Goal: Find specific page/section: Find specific page/section

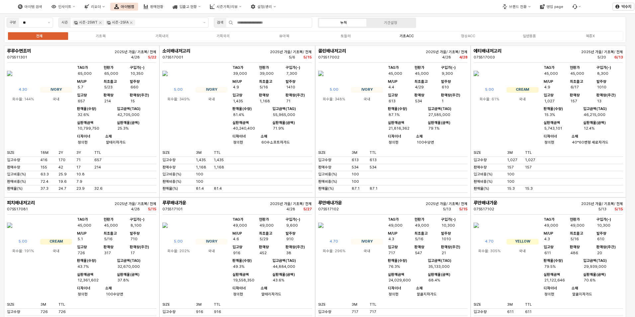
click at [414, 37] on label "기초ACC" at bounding box center [406, 36] width 61 height 6
click at [299, 39] on label "유아복" at bounding box center [284, 36] width 61 height 6
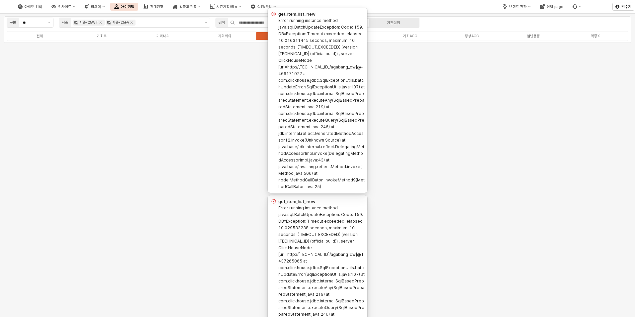
click at [440, 103] on div "구분 ** 시즌 시즌-25WT 시즌-25FA 검색 누적 기간설정 전체 기초복 기획내의 기획외의 유아복 토들러 기초ACC 정상ACC 일반용품 복…" at bounding box center [317, 165] width 635 height 303
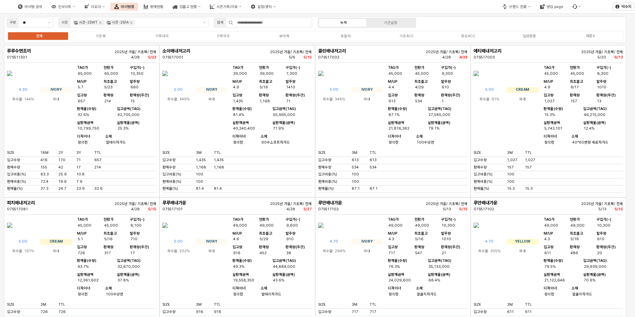
click at [280, 39] on div "전체 기초복 기획내의 기획외의 유아복 토들러 기초ACC 정상ACC 일반용품 복종X" at bounding box center [315, 36] width 617 height 10
click at [281, 37] on div "유아복" at bounding box center [284, 36] width 10 height 4
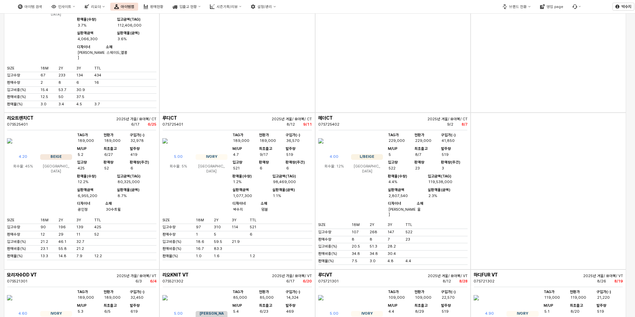
scroll to position [1195, 0]
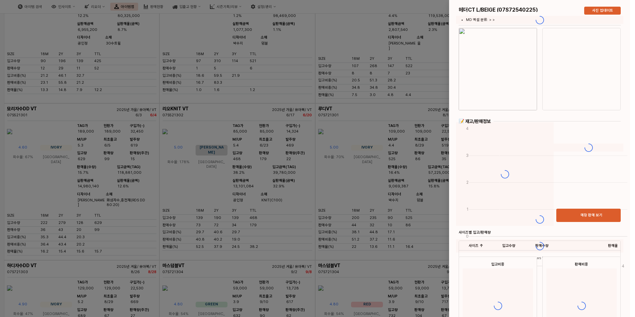
click at [493, 88] on div at bounding box center [539, 219] width 181 height 438
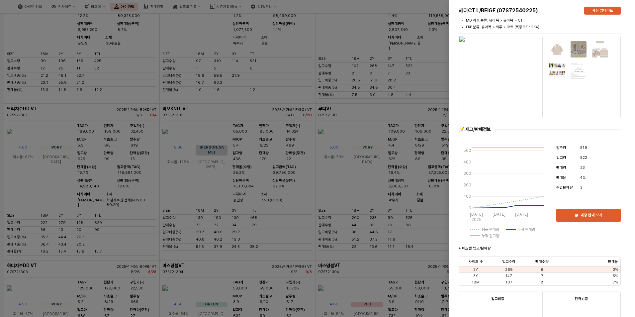
click at [497, 83] on img "button" at bounding box center [498, 77] width 78 height 82
click at [311, 155] on div at bounding box center [317, 158] width 635 height 317
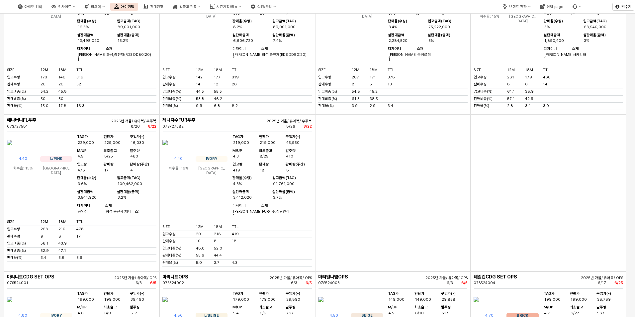
scroll to position [4522, 0]
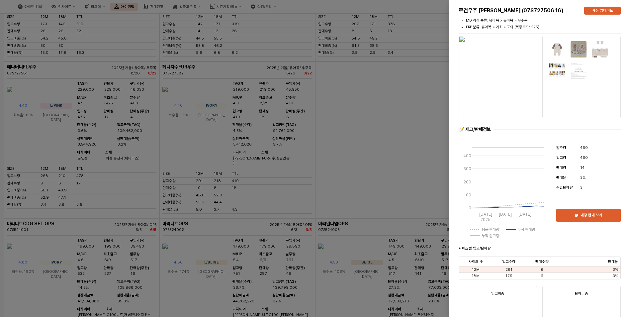
click at [364, 201] on div at bounding box center [317, 158] width 635 height 317
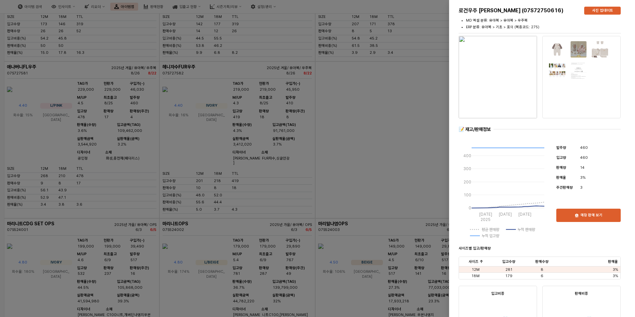
click at [502, 85] on img "button" at bounding box center [498, 77] width 78 height 82
click at [297, 242] on div at bounding box center [317, 158] width 635 height 317
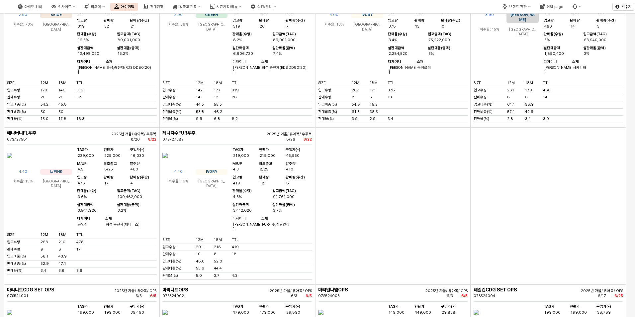
scroll to position [4456, 0]
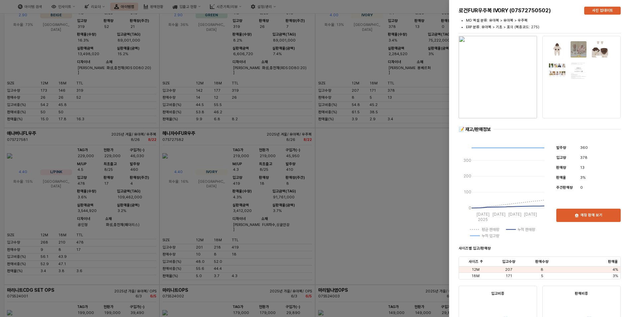
click at [356, 235] on div at bounding box center [317, 158] width 635 height 317
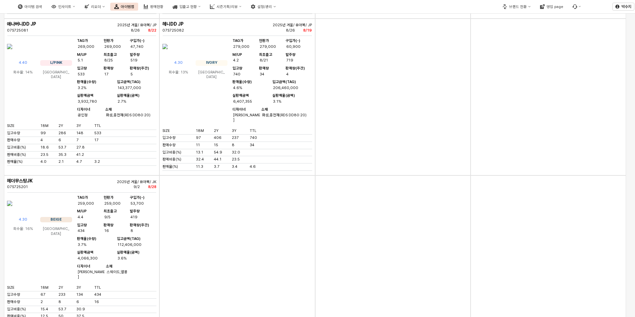
scroll to position [0, 0]
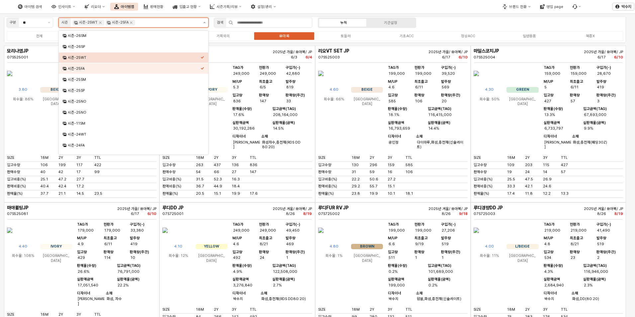
click at [202, 20] on button "제안 사항 표시" at bounding box center [205, 22] width 8 height 9
click at [101, 136] on div "시즌-24WT" at bounding box center [134, 134] width 133 height 5
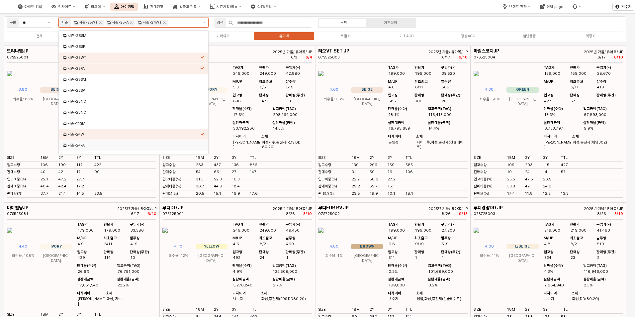
click at [95, 146] on div "시즌-24FA" at bounding box center [134, 145] width 133 height 5
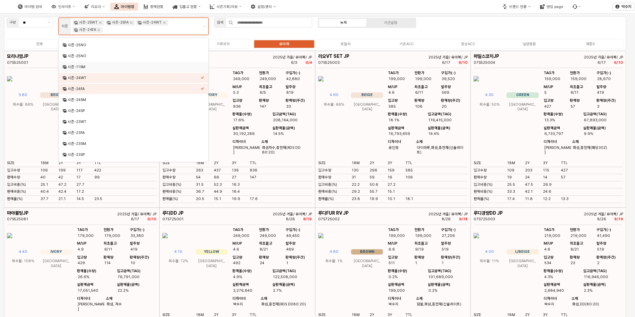
scroll to position [66, 0]
click at [92, 129] on div "시즌-23FA" at bounding box center [134, 130] width 133 height 5
click at [91, 123] on div "시즌-23WT" at bounding box center [133, 119] width 149 height 10
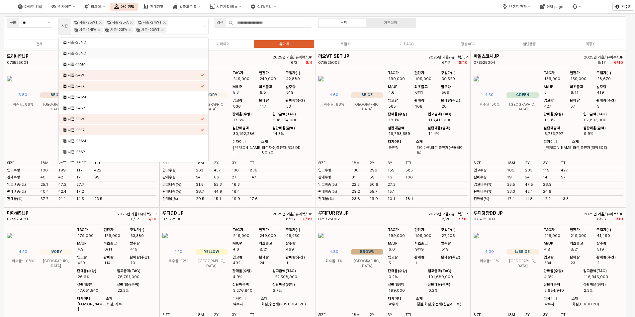
click at [261, 32] on div "구분 ** 시즌 시즌-25WT 시즌-25FA 시즌-24WT 시즌-24FA 시즌-23FA 시즌-23WT 검색 누적 기간설정 전체 기초복 기획내의…" at bounding box center [315, 33] width 622 height 35
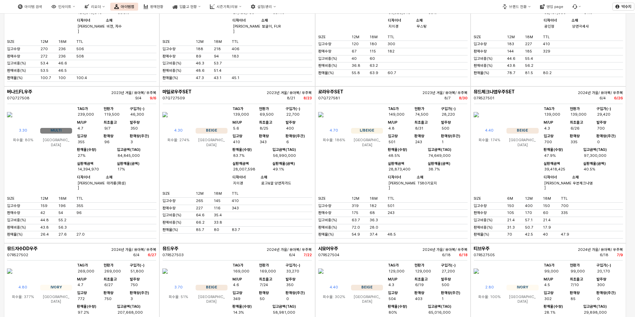
scroll to position [7151, 0]
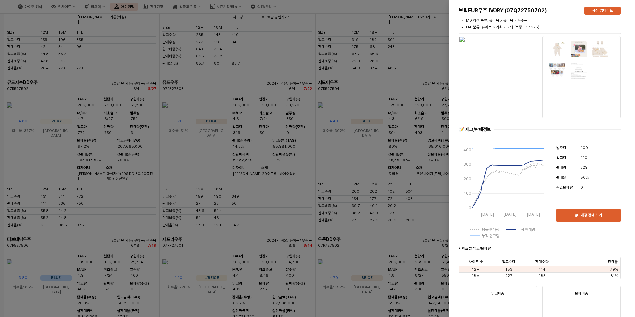
click at [505, 92] on img "button" at bounding box center [498, 77] width 78 height 82
click at [252, 245] on div at bounding box center [317, 158] width 635 height 317
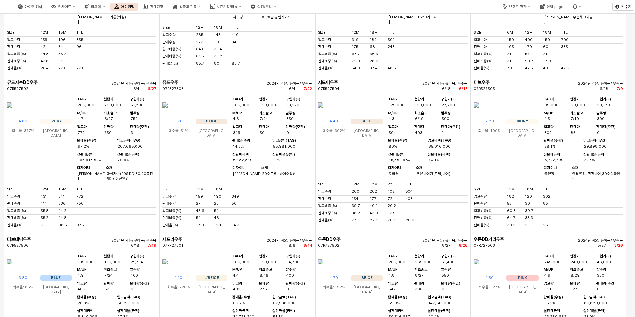
scroll to position [7350, 0]
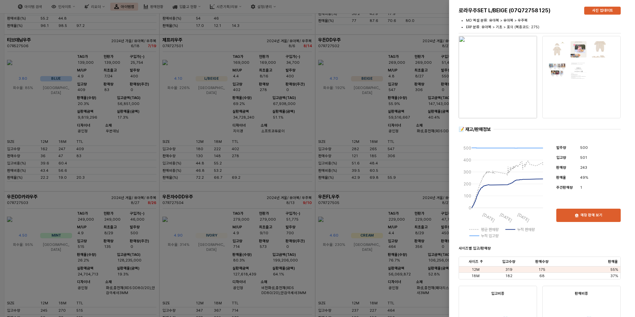
click at [202, 228] on div at bounding box center [317, 158] width 635 height 317
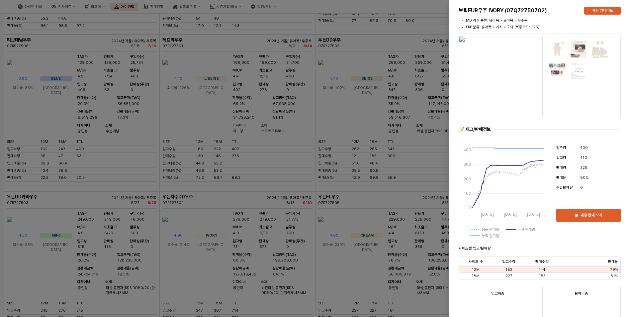
click at [518, 94] on img "button" at bounding box center [498, 77] width 78 height 82
click at [393, 146] on div at bounding box center [317, 158] width 635 height 317
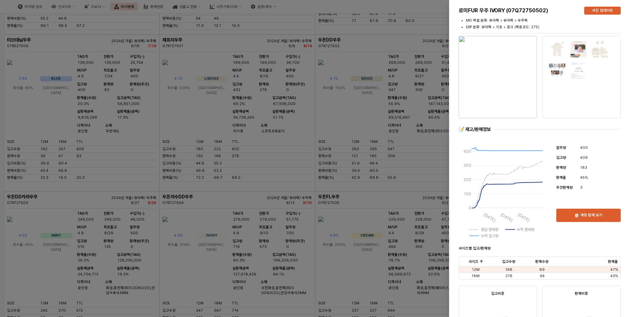
click at [388, 132] on div at bounding box center [317, 158] width 635 height 317
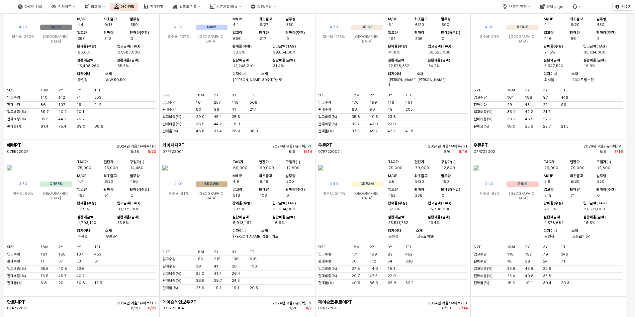
scroll to position [4660, 0]
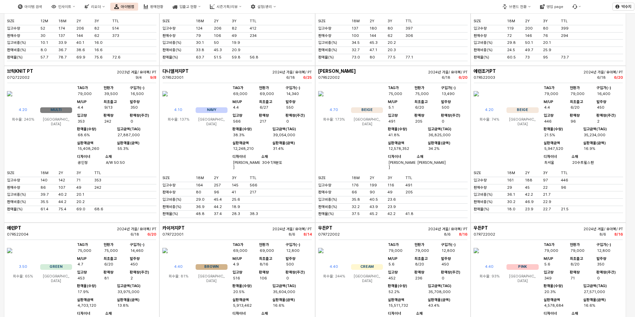
drag, startPoint x: 630, startPoint y: 125, endPoint x: 630, endPoint y: 153, distance: 28.6
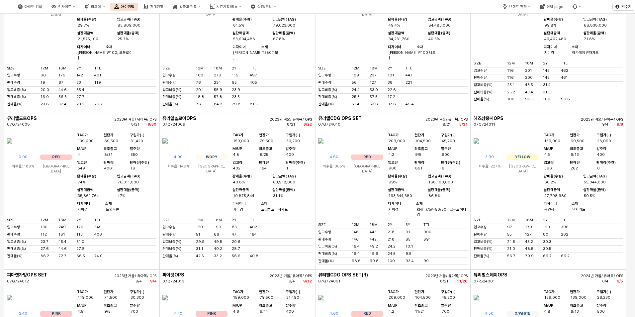
scroll to position [8118, 0]
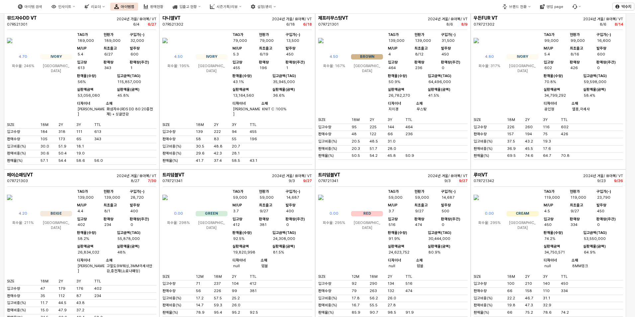
scroll to position [0, 0]
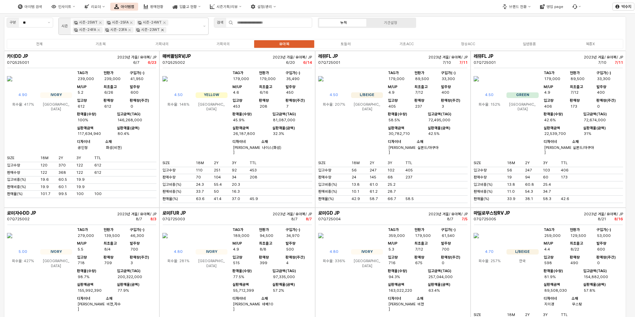
click at [160, 30] on icon "Remove 시즌-23WT" at bounding box center [162, 29] width 5 height 5
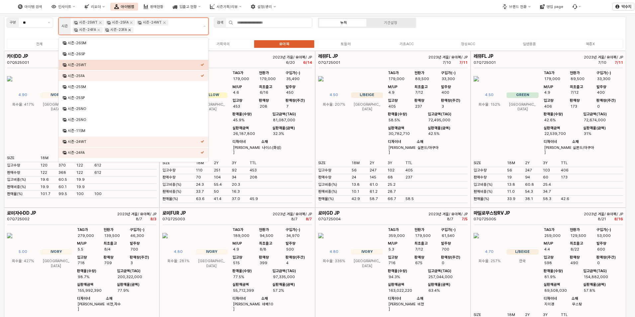
click at [129, 30] on icon "Remove 시즌-23FA" at bounding box center [130, 30] width 2 height 2
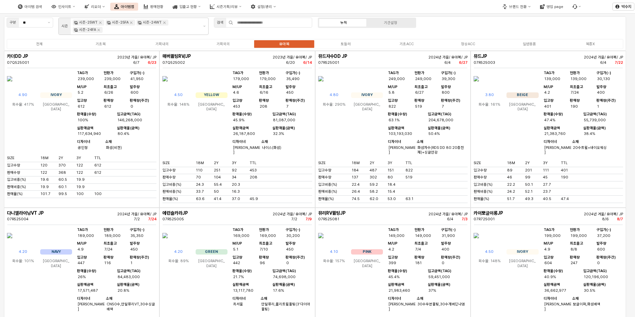
click at [214, 27] on div "검색" at bounding box center [263, 22] width 104 height 13
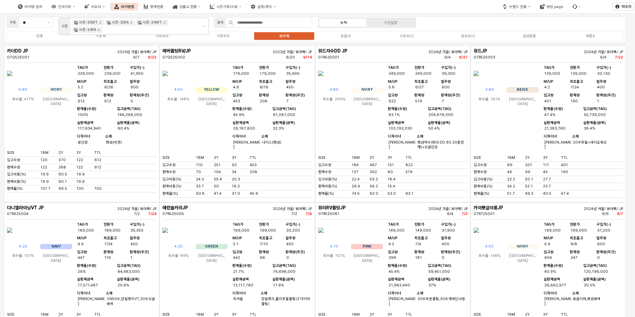
click at [460, 153] on div "TAG가 249,000 현판가 249,000 구입가(-) 39,300 M/UP 5.8 최초출고 6/27 발주량 800 입고량 822 판매량 5…" at bounding box center [426, 108] width 81 height 87
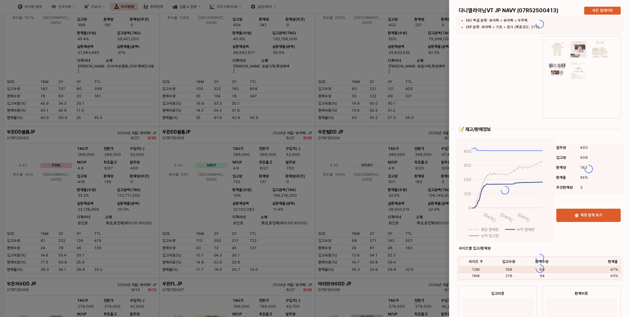
scroll to position [398, 0]
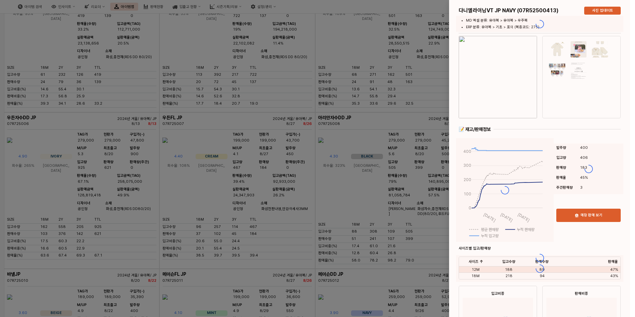
click at [319, 148] on div at bounding box center [317, 158] width 635 height 317
click at [314, 89] on div at bounding box center [317, 158] width 635 height 317
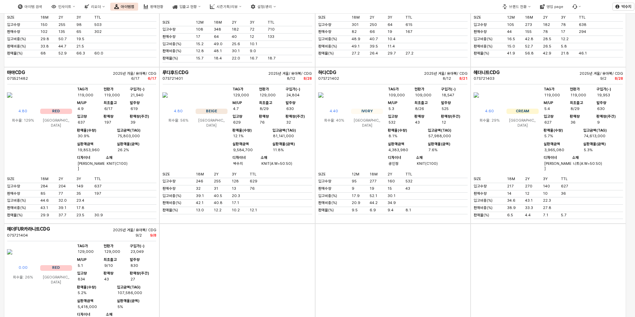
scroll to position [0, 0]
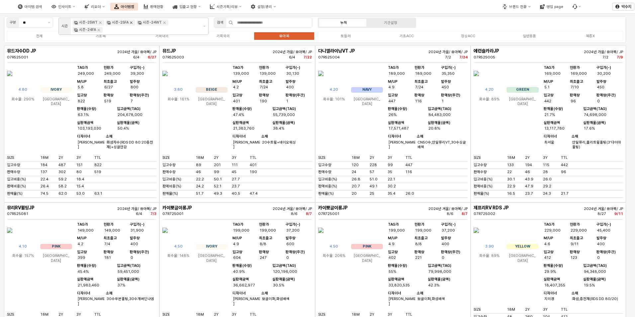
click at [130, 23] on icon "Remove 시즌-25FA" at bounding box center [131, 23] width 2 height 2
click at [162, 22] on icon "Remove 시즌-24FA" at bounding box center [164, 22] width 5 height 5
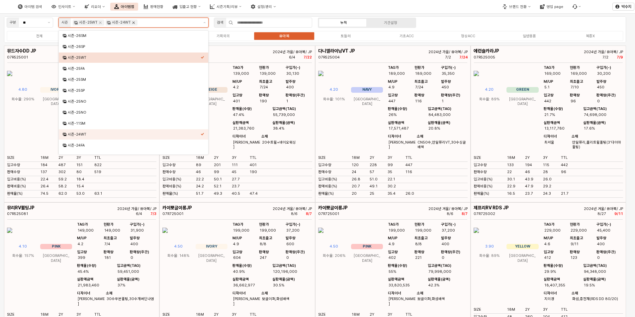
click at [133, 23] on icon "Remove 시즌-24WT" at bounding box center [133, 22] width 5 height 5
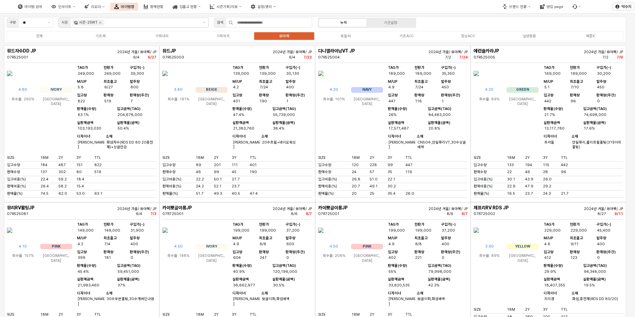
click at [451, 168] on div "App Frame" at bounding box center [450, 165] width 18 height 5
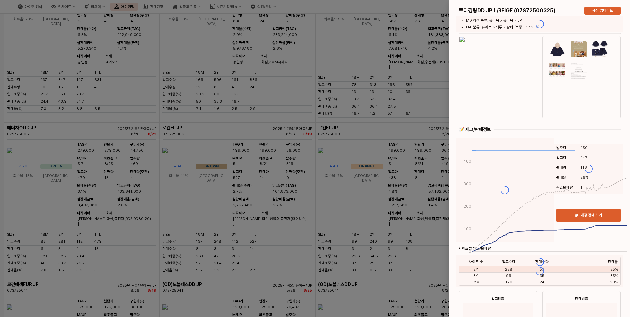
scroll to position [166, 0]
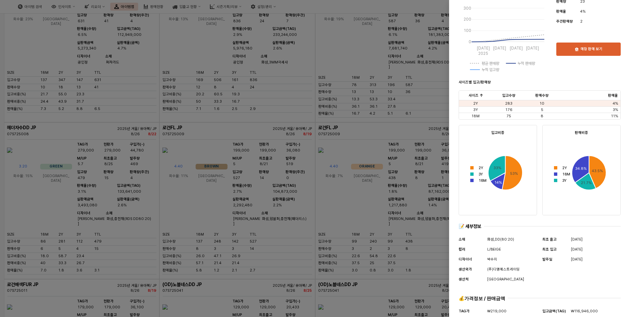
click at [400, 147] on div at bounding box center [317, 158] width 635 height 317
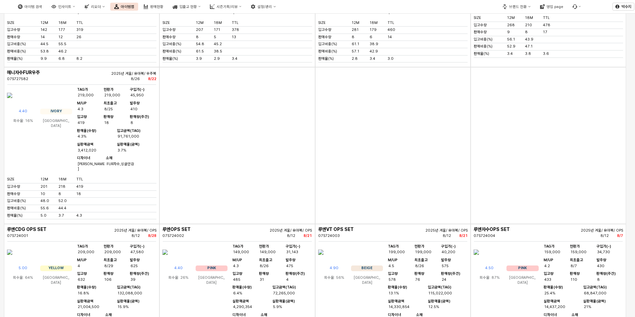
scroll to position [3121, 0]
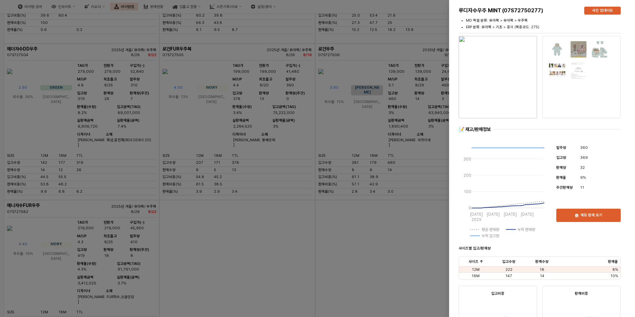
click at [249, 51] on div at bounding box center [317, 158] width 635 height 317
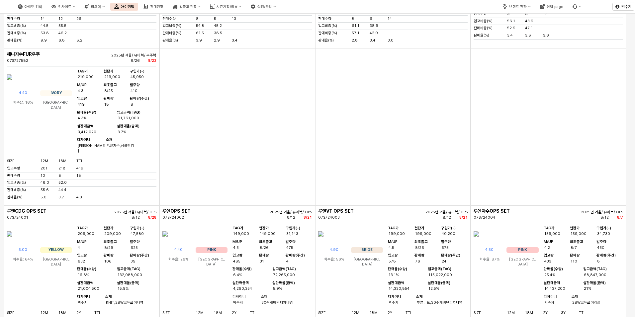
scroll to position [3287, 0]
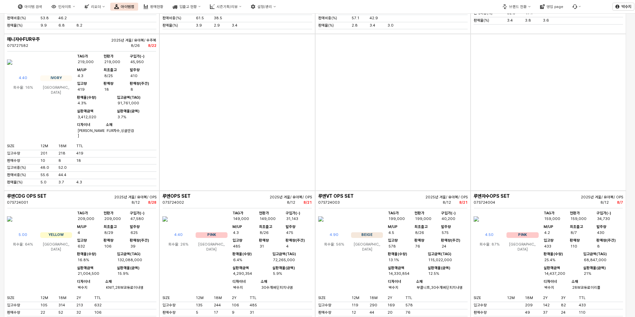
click at [12, 70] on img "App Frame" at bounding box center [9, 62] width 5 height 16
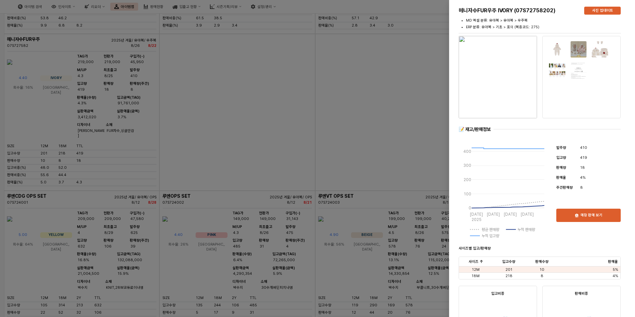
click at [383, 245] on div at bounding box center [317, 158] width 635 height 317
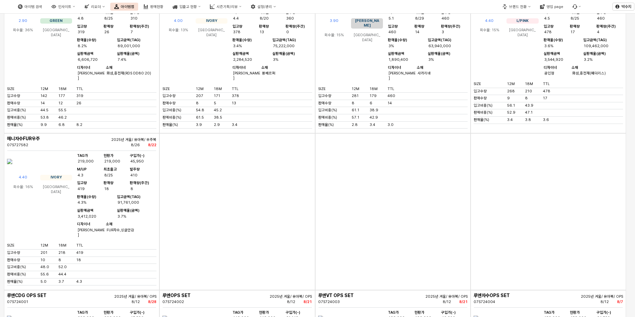
scroll to position [3187, 0]
